Goal: Information Seeking & Learning: Check status

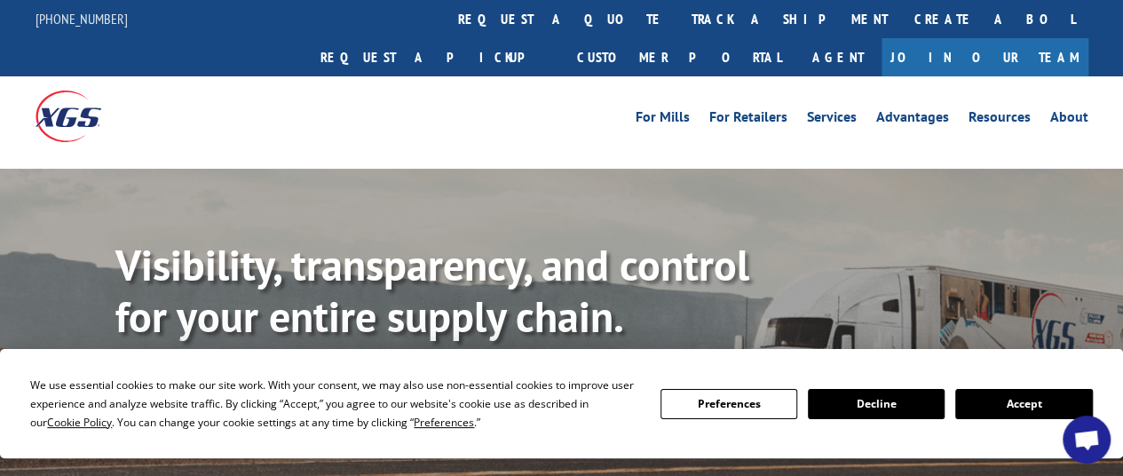
click at [1001, 400] on button "Accept" at bounding box center [1023, 404] width 137 height 30
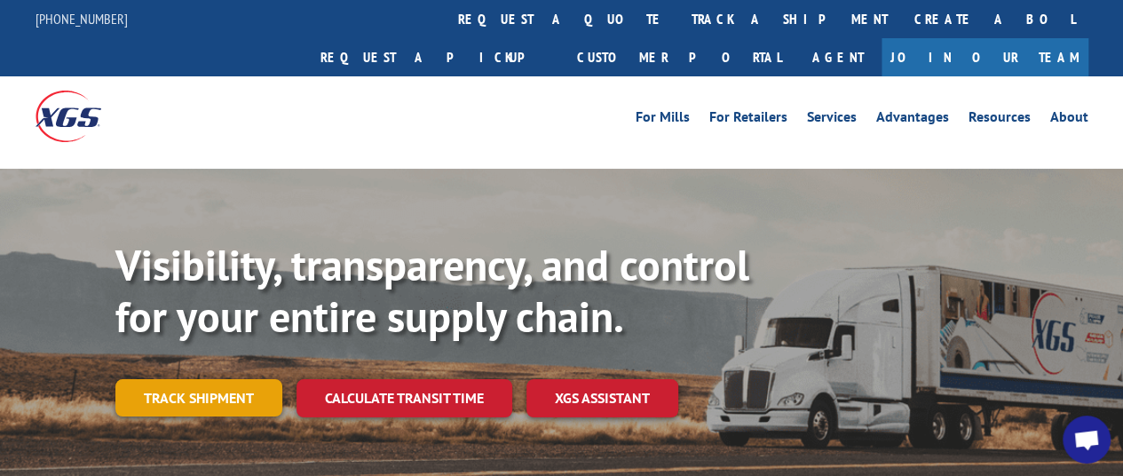
click at [202, 379] on link "Track shipment" at bounding box center [198, 397] width 167 height 37
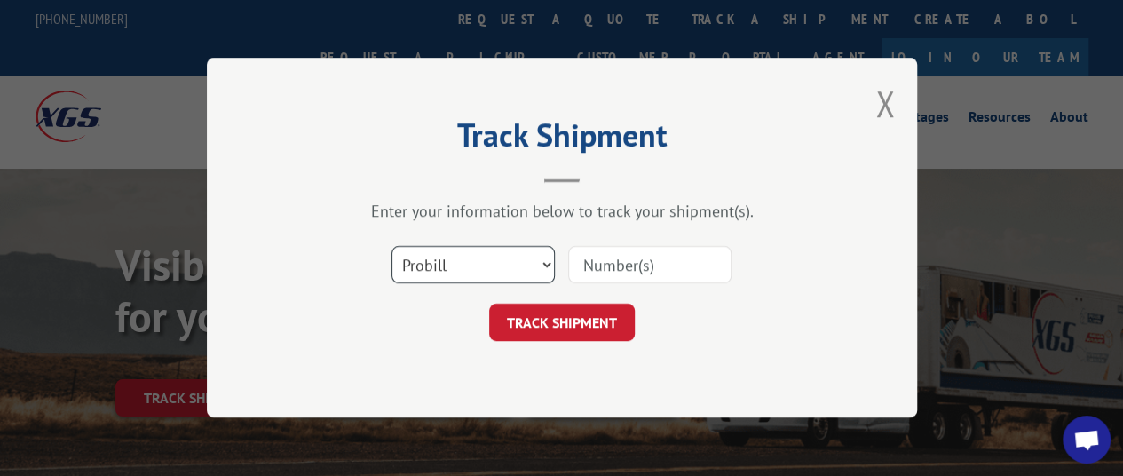
click at [479, 271] on select "Select category... Probill BOL PO" at bounding box center [472, 265] width 163 height 37
select select "bol"
click at [391, 247] on select "Select category... Probill BOL PO" at bounding box center [472, 265] width 163 height 37
paste input "54402876"
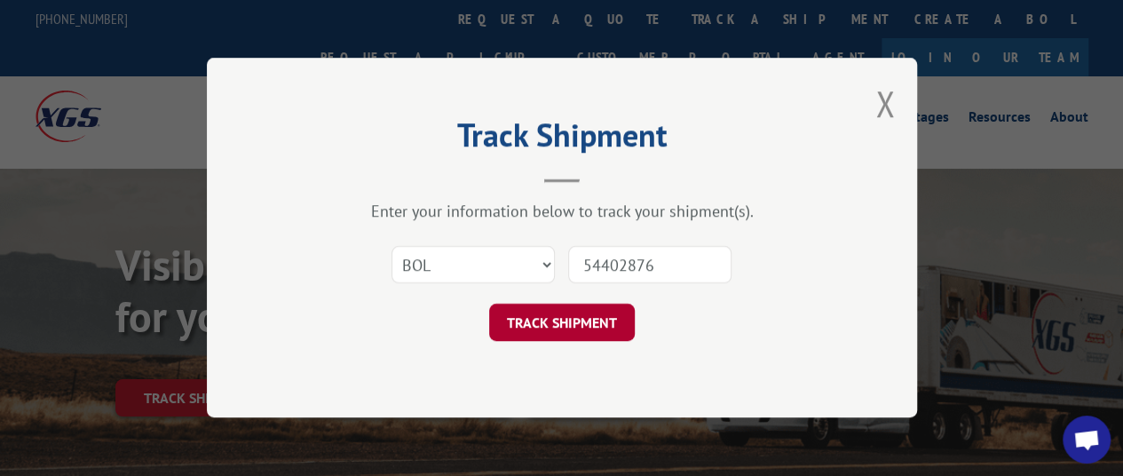
type input "54402876"
click at [588, 315] on button "TRACK SHIPMENT" at bounding box center [562, 322] width 146 height 37
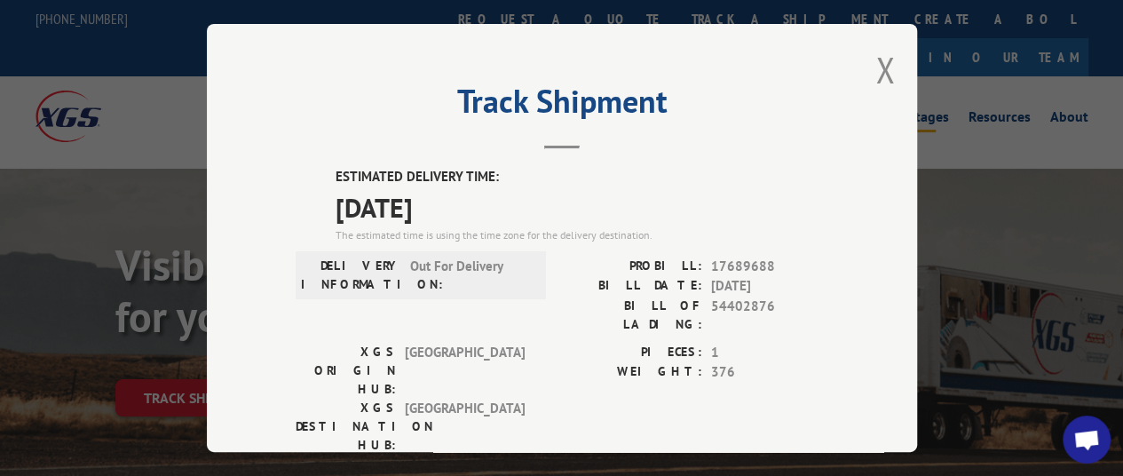
click at [881, 68] on button "Close modal" at bounding box center [885, 69] width 20 height 47
